Goal: Task Accomplishment & Management: Manage account settings

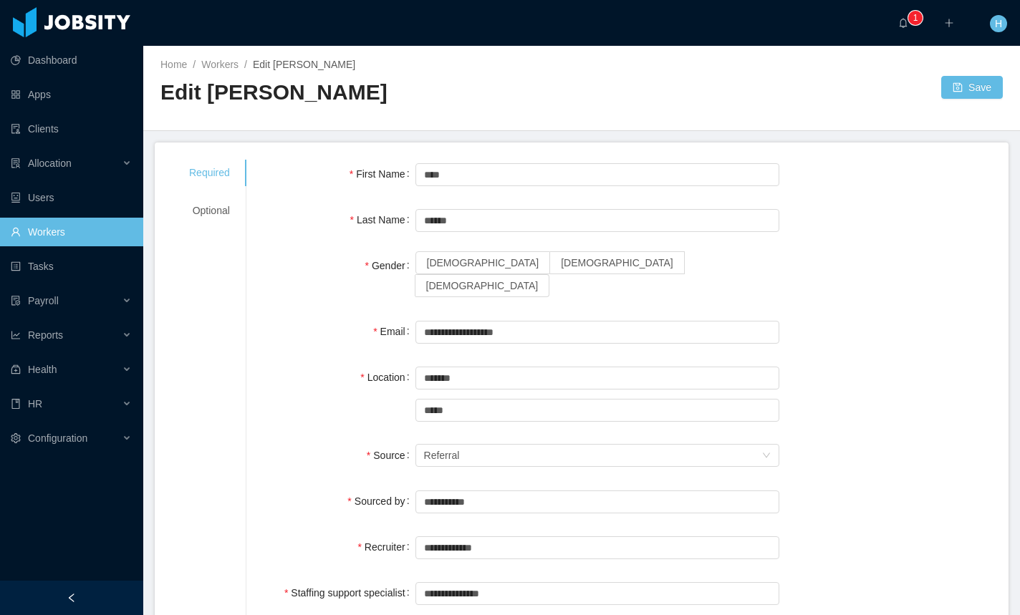
click at [180, 217] on div "Optional" at bounding box center [209, 211] width 75 height 26
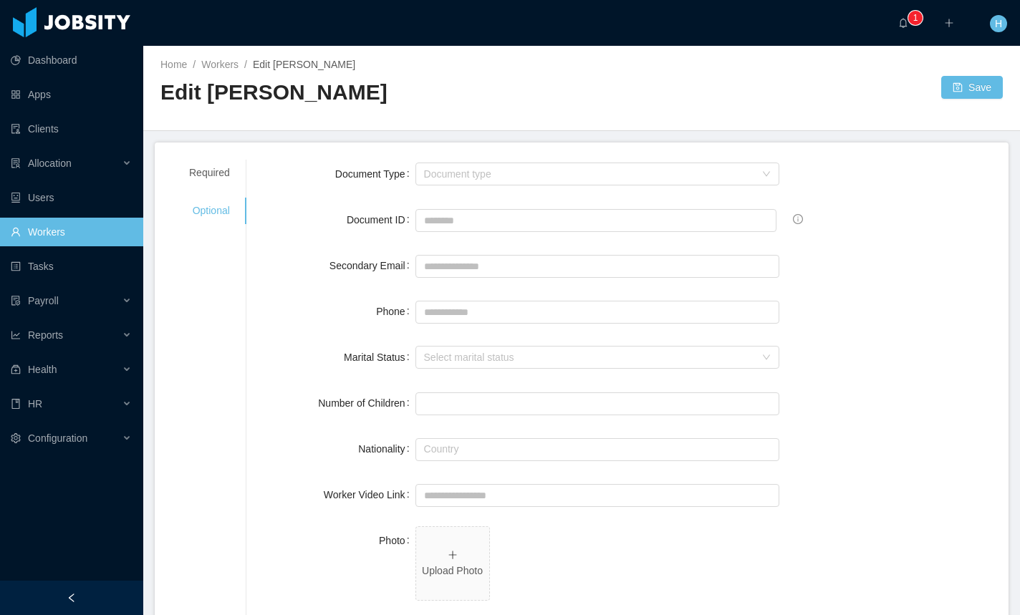
drag, startPoint x: 240, startPoint y: 267, endPoint x: 221, endPoint y: 261, distance: 19.7
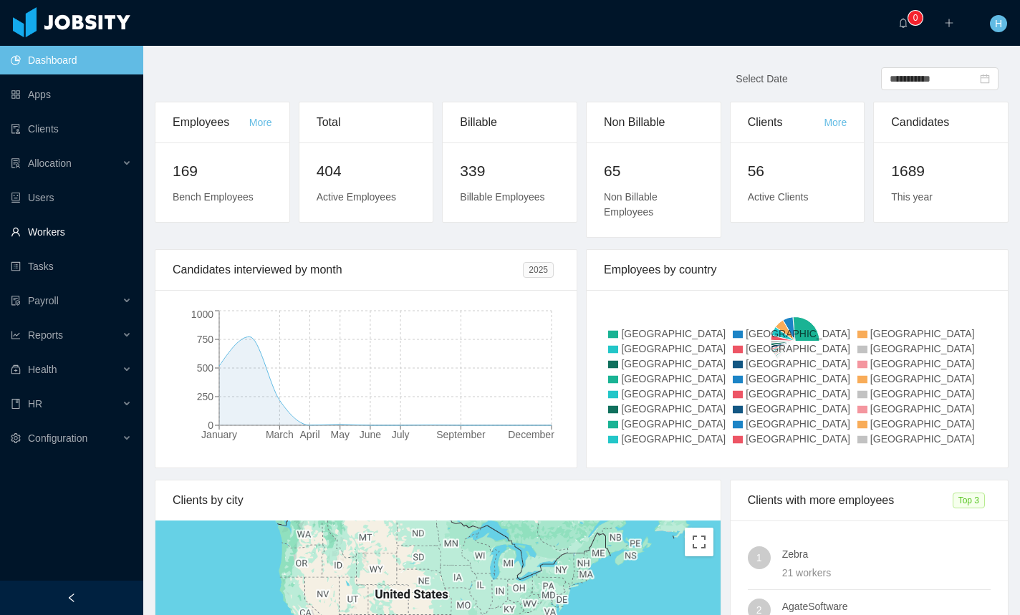
click at [66, 233] on link "Workers" at bounding box center [71, 232] width 121 height 29
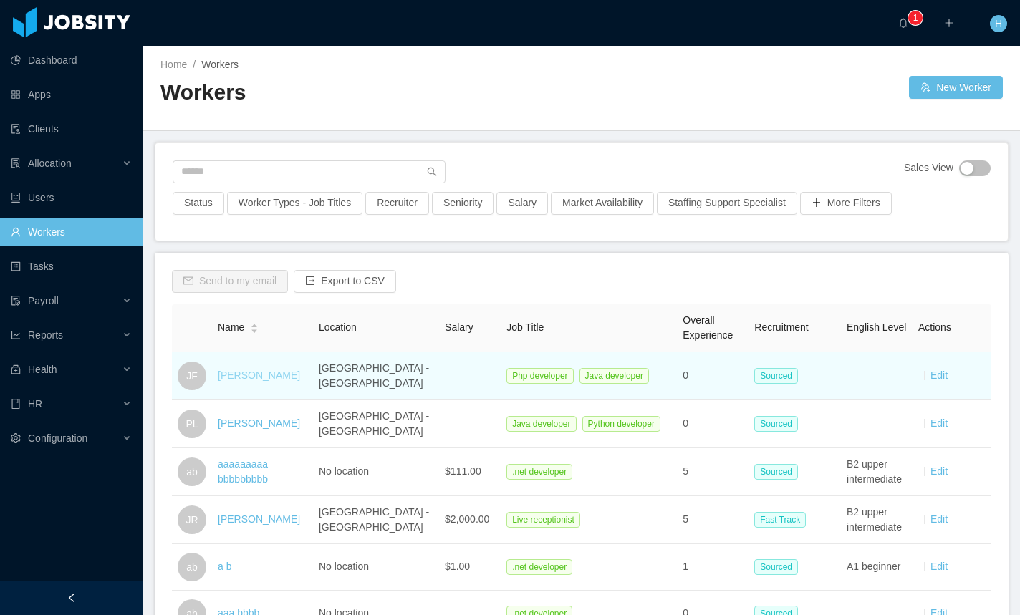
click at [261, 381] on link "Juan Fierro" at bounding box center [259, 374] width 82 height 11
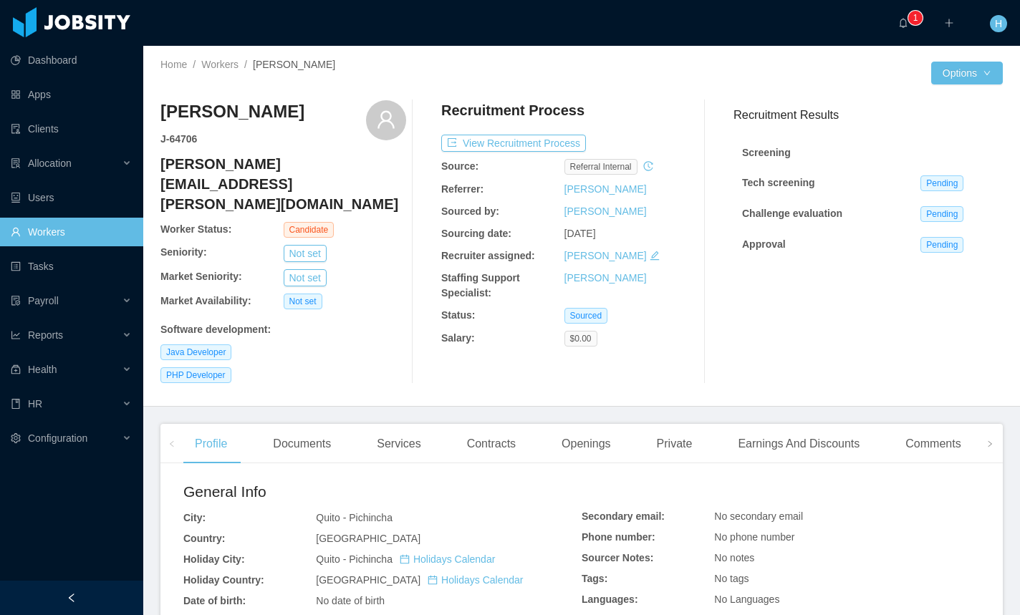
click at [598, 80] on div at bounding box center [755, 73] width 349 height 23
click at [934, 197] on button "Edit Worker" at bounding box center [924, 195] width 91 height 23
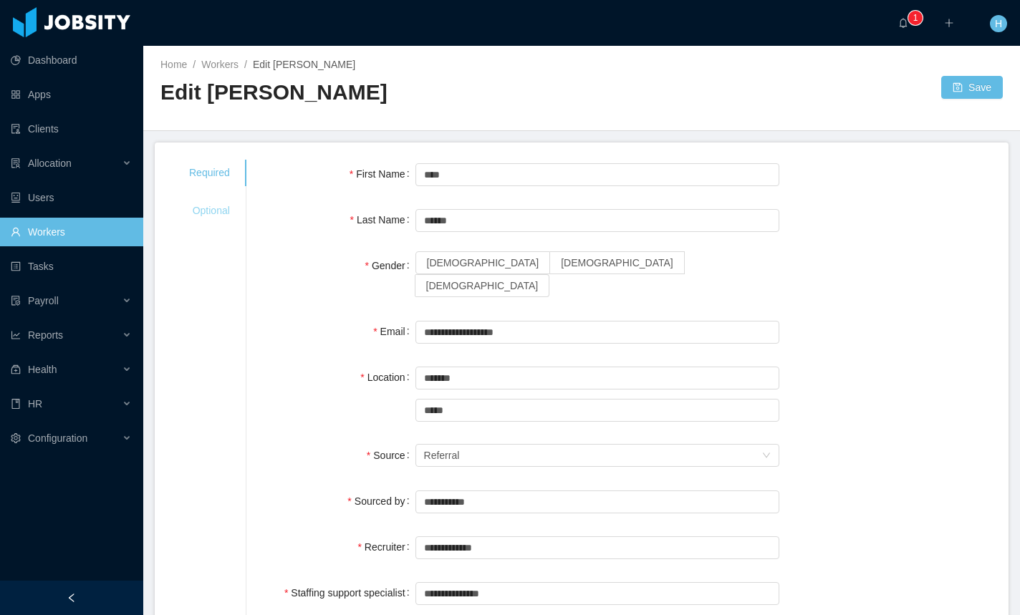
drag, startPoint x: 183, startPoint y: 212, endPoint x: 206, endPoint y: 214, distance: 23.0
click at [184, 212] on div "Optional" at bounding box center [209, 211] width 75 height 26
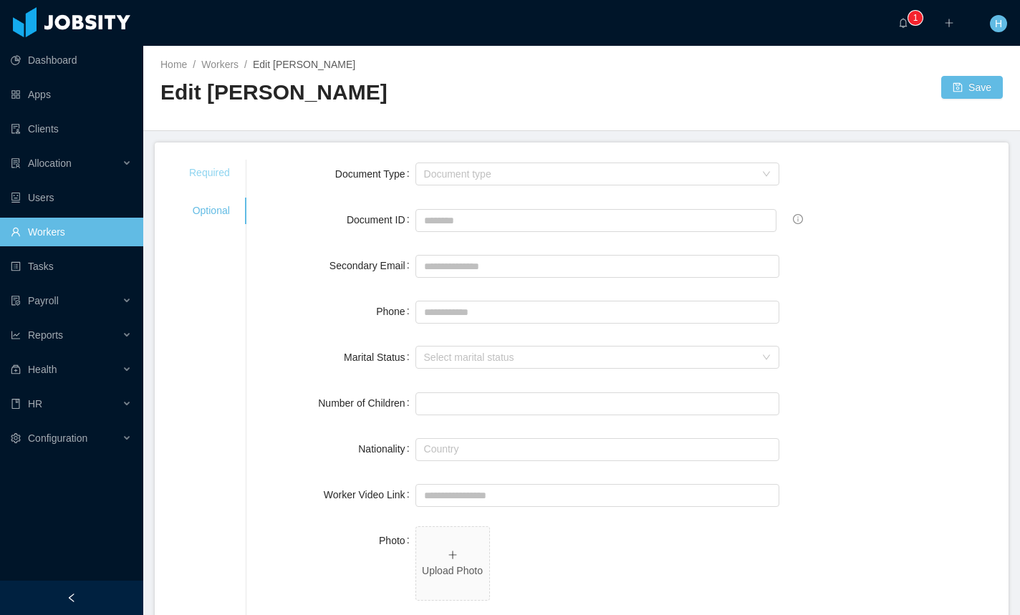
click at [225, 178] on div "Required" at bounding box center [209, 173] width 75 height 26
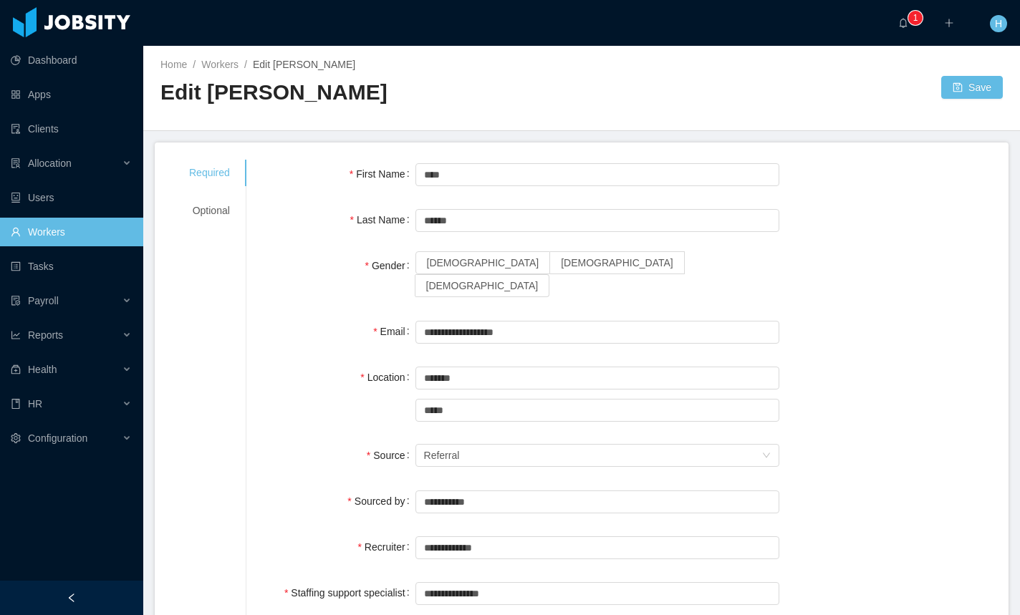
scroll to position [4, 0]
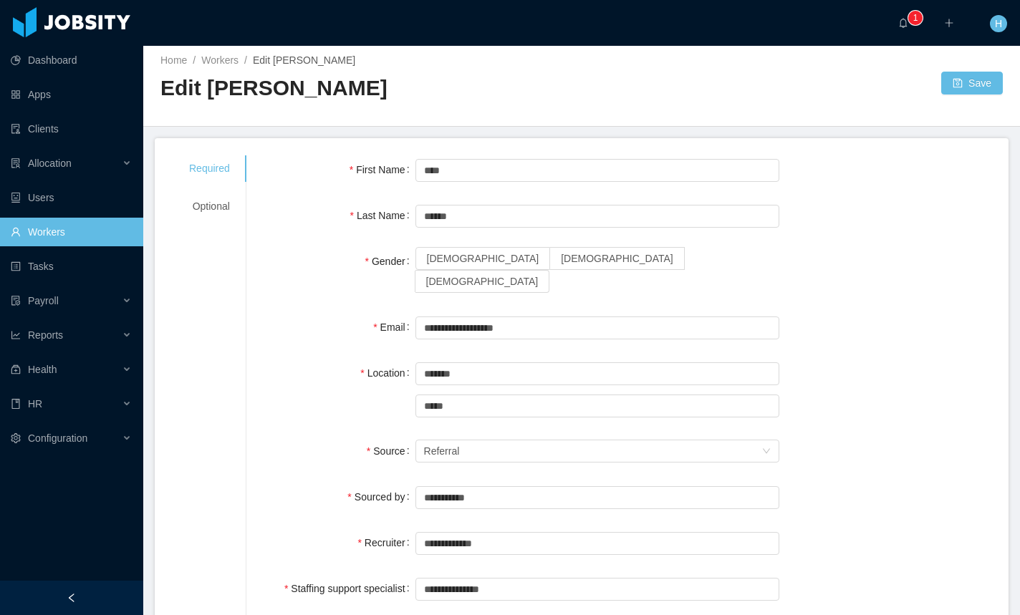
click at [287, 313] on div "Email" at bounding box center [340, 327] width 152 height 29
